Goal: Task Accomplishment & Management: Manage account settings

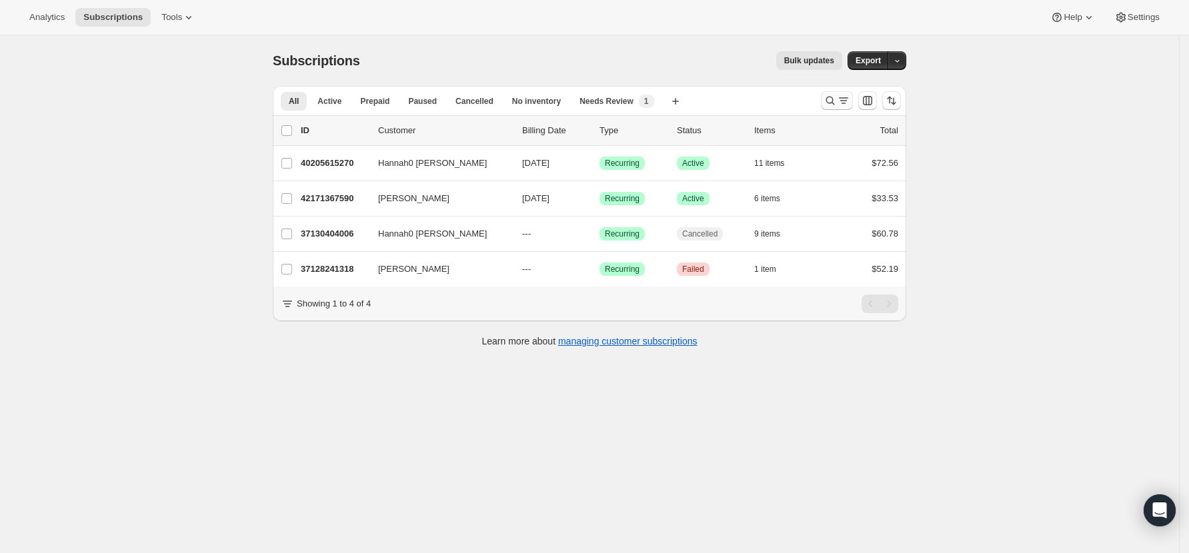
click at [834, 102] on icon "Search and filter results" at bounding box center [829, 100] width 13 height 13
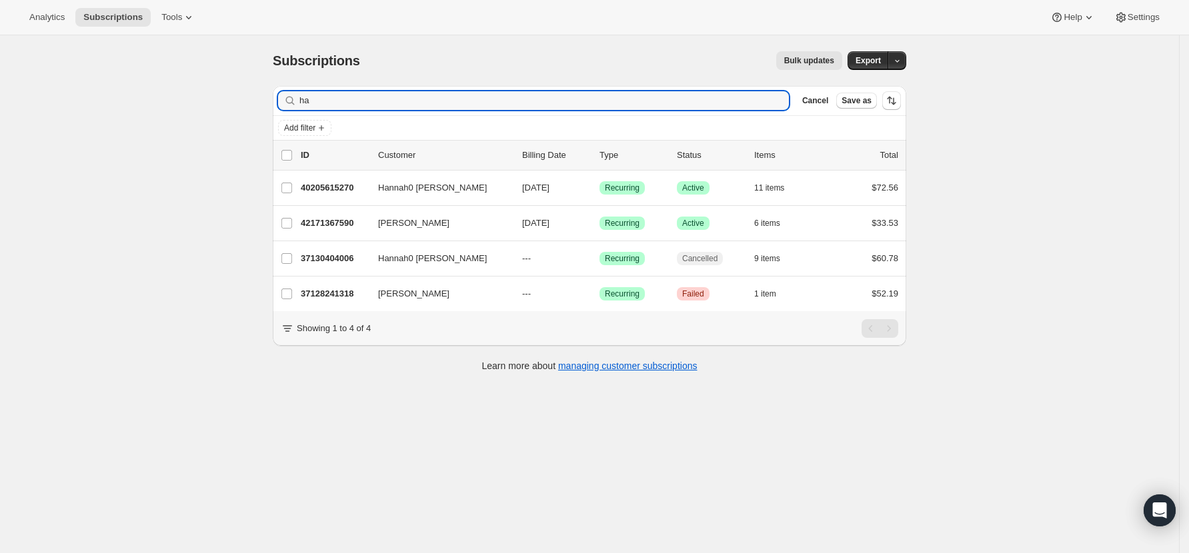
type input "h"
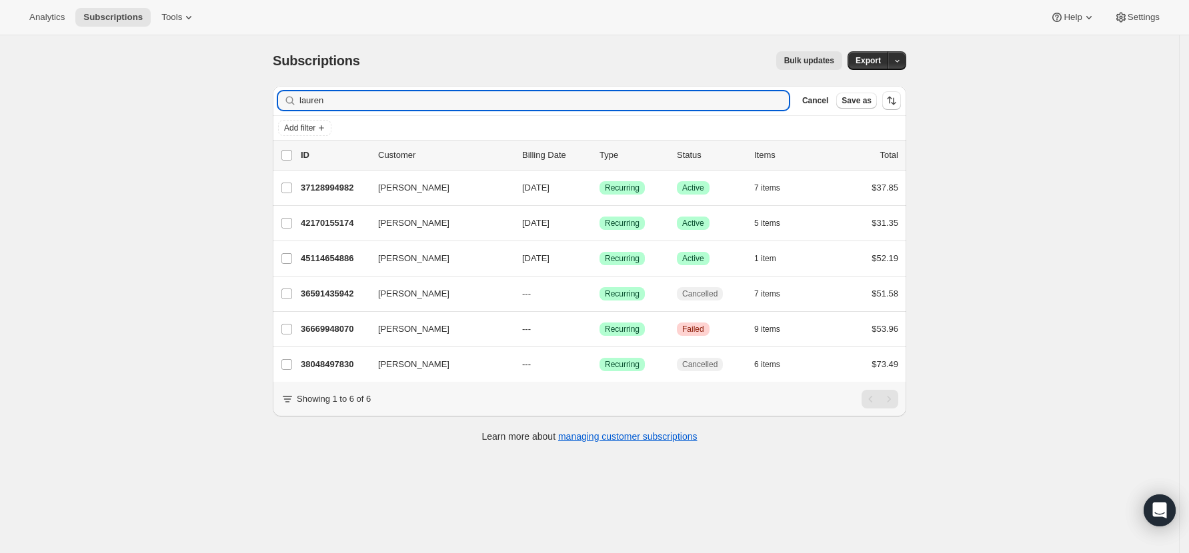
type input "lauren"
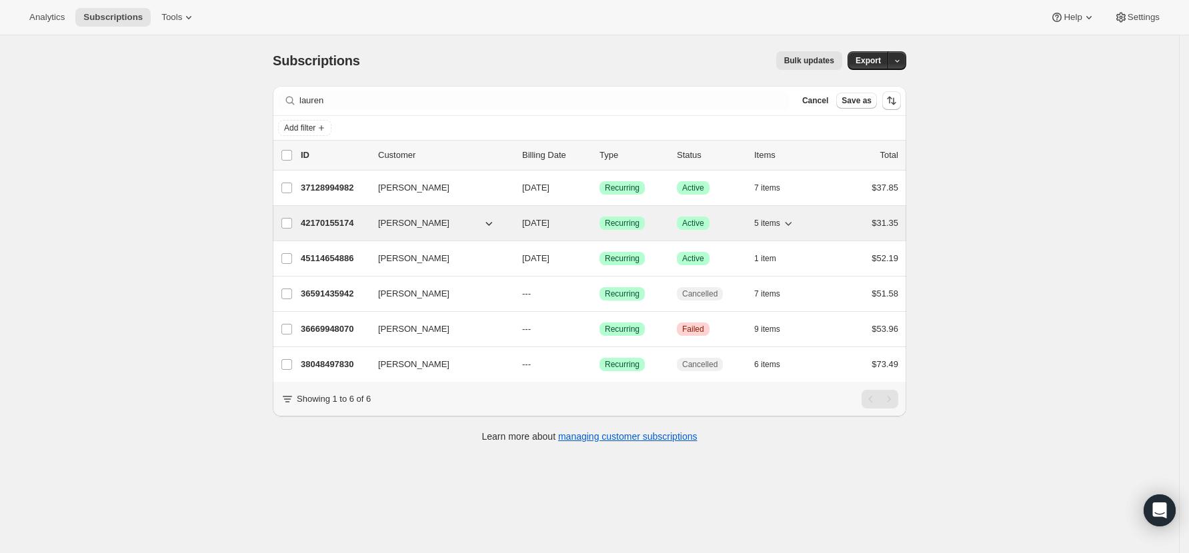
click at [311, 227] on p "42170155174" at bounding box center [334, 223] width 67 height 13
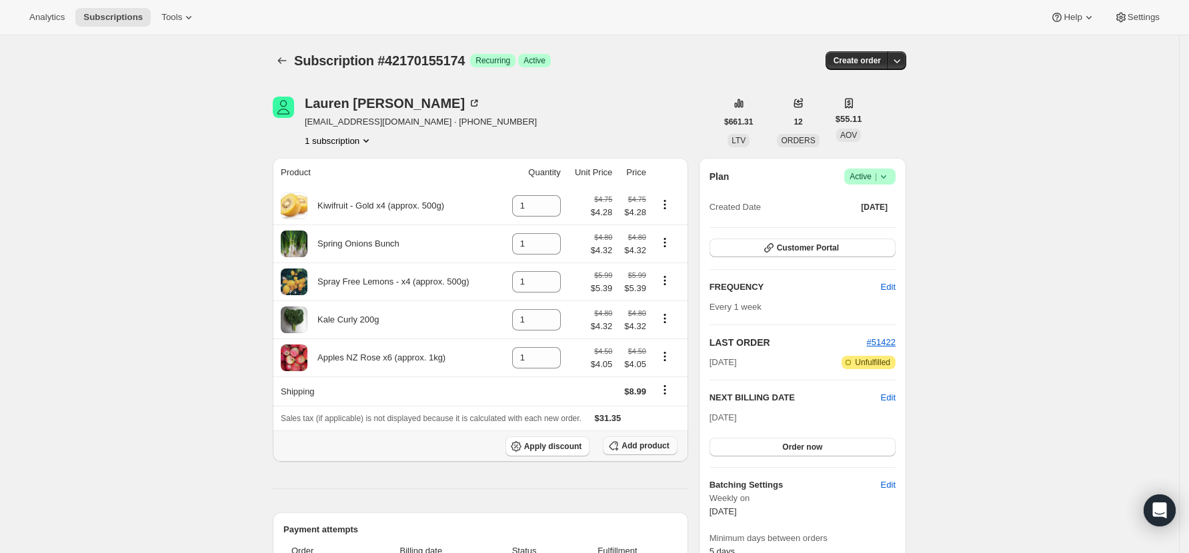
click at [663, 451] on span "Add product" at bounding box center [644, 446] width 47 height 11
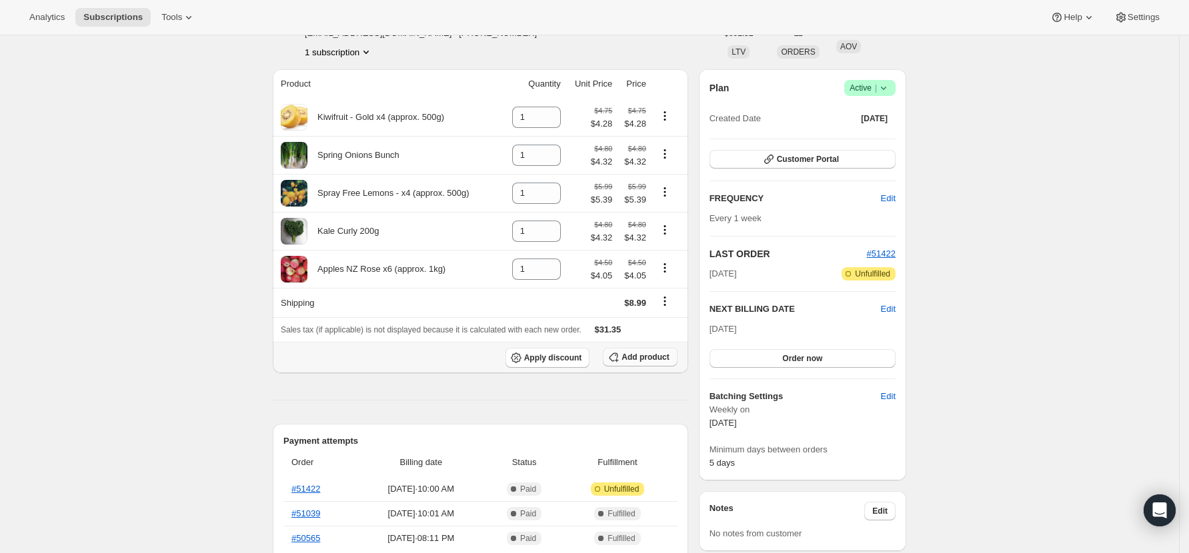
click at [646, 356] on button "Add product" at bounding box center [640, 357] width 74 height 19
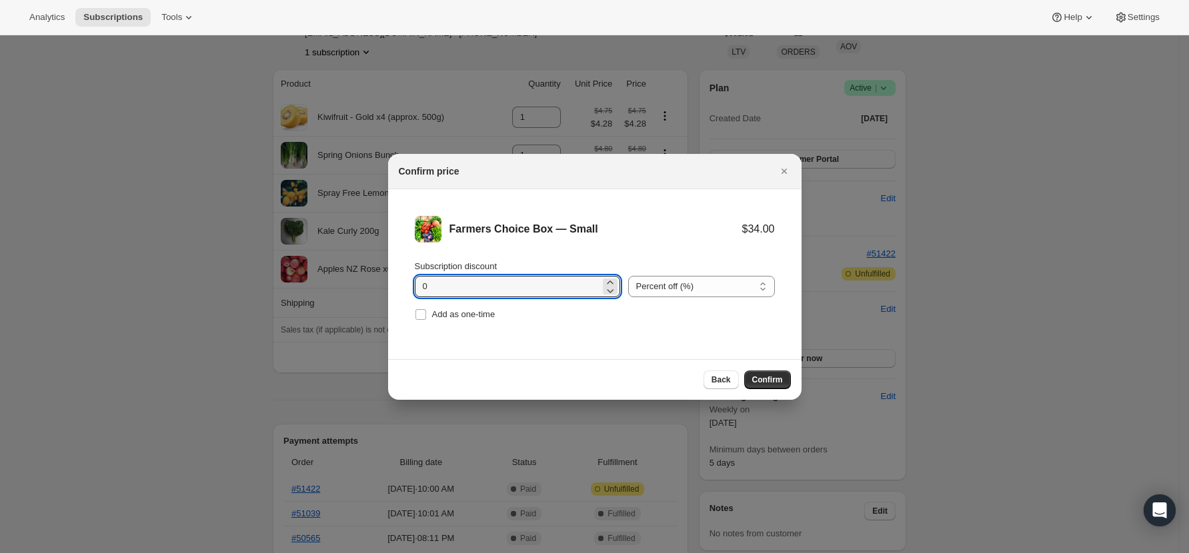
drag, startPoint x: 441, startPoint y: 288, endPoint x: 388, endPoint y: 285, distance: 52.7
click at [388, 286] on li "Farmers Choice Box — Small $34.00 Subscription discount 0 Percent off (%) Amoun…" at bounding box center [594, 269] width 413 height 161
type input "10"
click at [773, 379] on span "Confirm" at bounding box center [767, 380] width 31 height 11
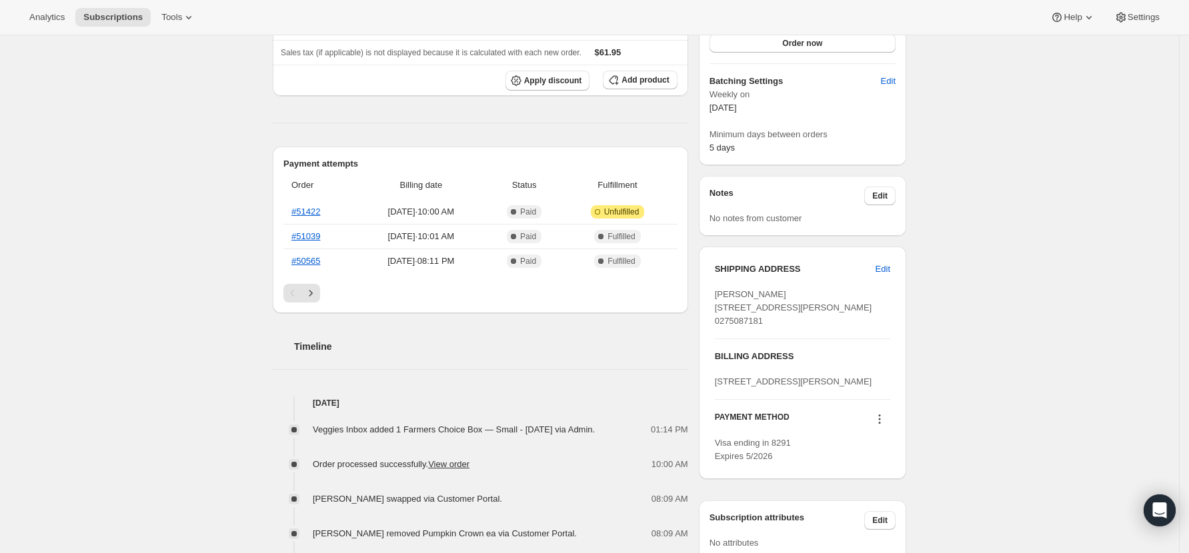
scroll to position [671, 0]
